Goal: Complete application form

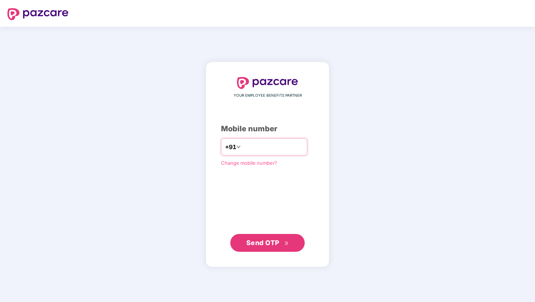
click at [264, 146] on input "number" at bounding box center [272, 147] width 61 height 12
type input "**********"
click at [265, 240] on span "Send OTP" at bounding box center [262, 243] width 33 height 8
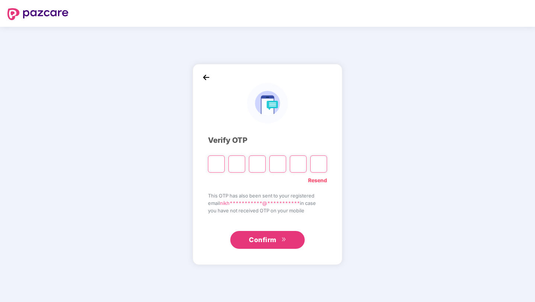
type input "*"
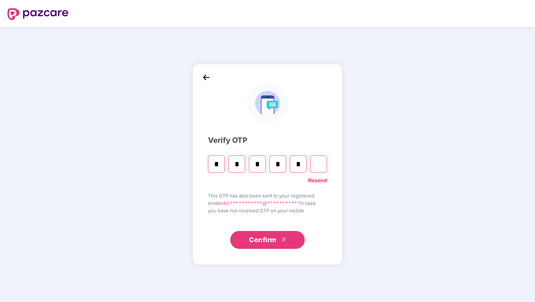
type input "*"
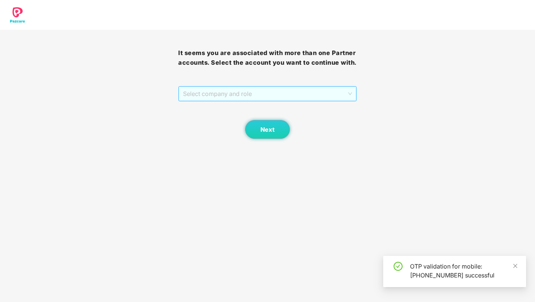
click at [268, 96] on span "Select company and role" at bounding box center [267, 94] width 168 height 14
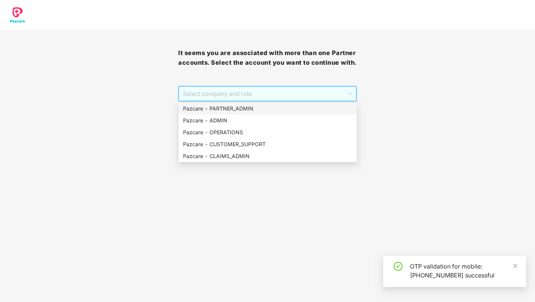
click at [239, 106] on div "Pazcare - PARTNER_ADMIN" at bounding box center [267, 108] width 169 height 8
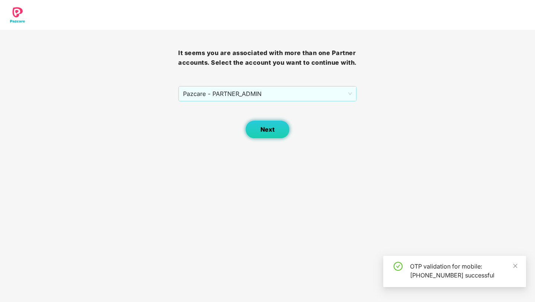
click at [266, 130] on span "Next" at bounding box center [267, 129] width 14 height 7
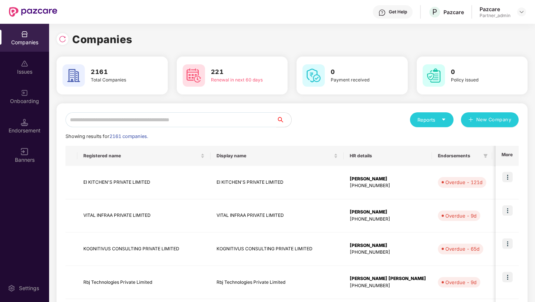
click at [245, 123] on input "text" at bounding box center [170, 119] width 211 height 15
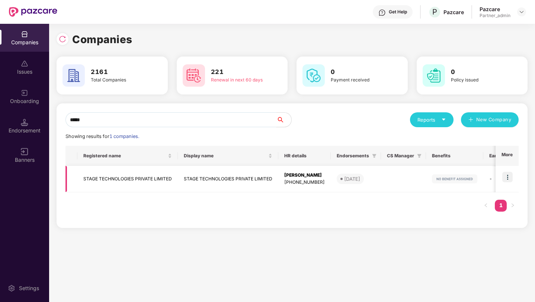
type input "*****"
click at [139, 175] on td "STAGE TECHNOLOGIES PRIVATE LIMITED" at bounding box center [127, 179] width 100 height 26
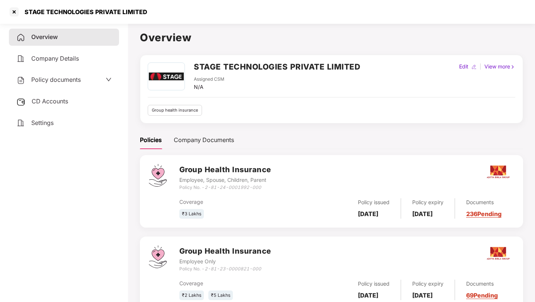
scroll to position [27, 0]
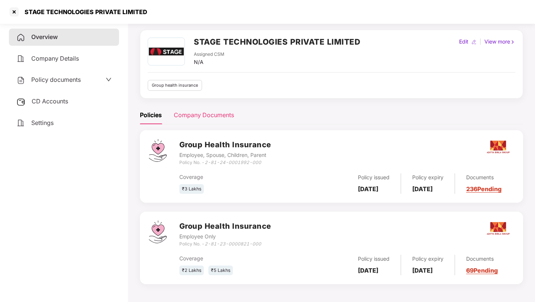
click at [209, 117] on div "Company Documents" at bounding box center [204, 114] width 60 height 9
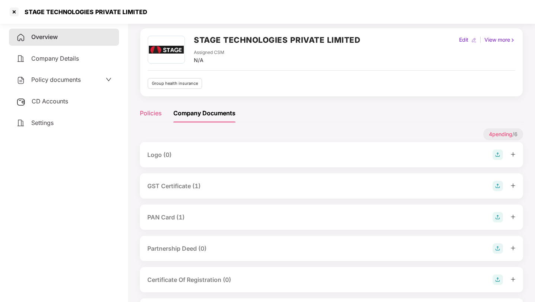
click at [153, 112] on div "Policies" at bounding box center [151, 113] width 22 height 9
